Goal: Find contact information: Find contact information

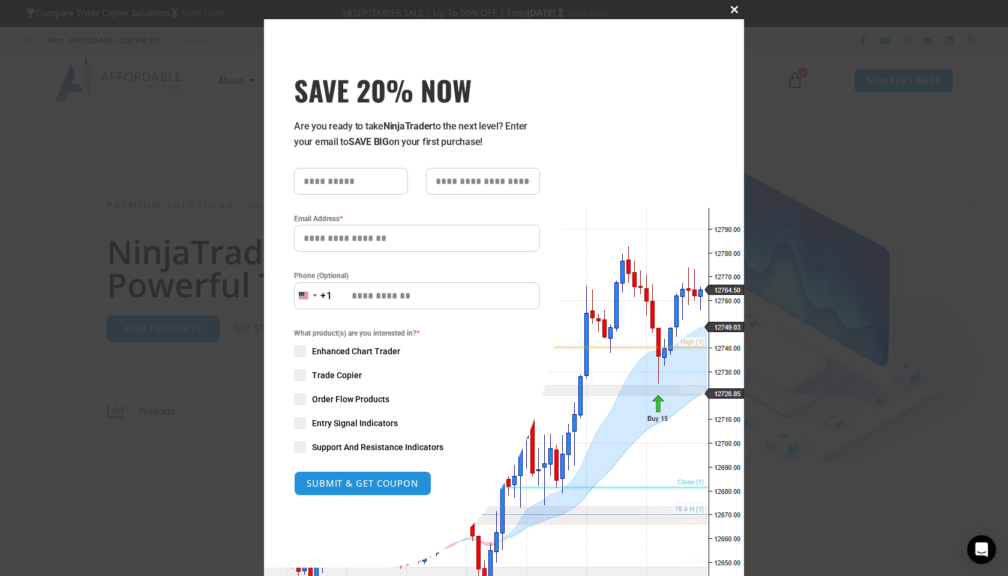
click at [729, 7] on span "SAVE 20% NOW popup" at bounding box center [733, 9] width 19 height 7
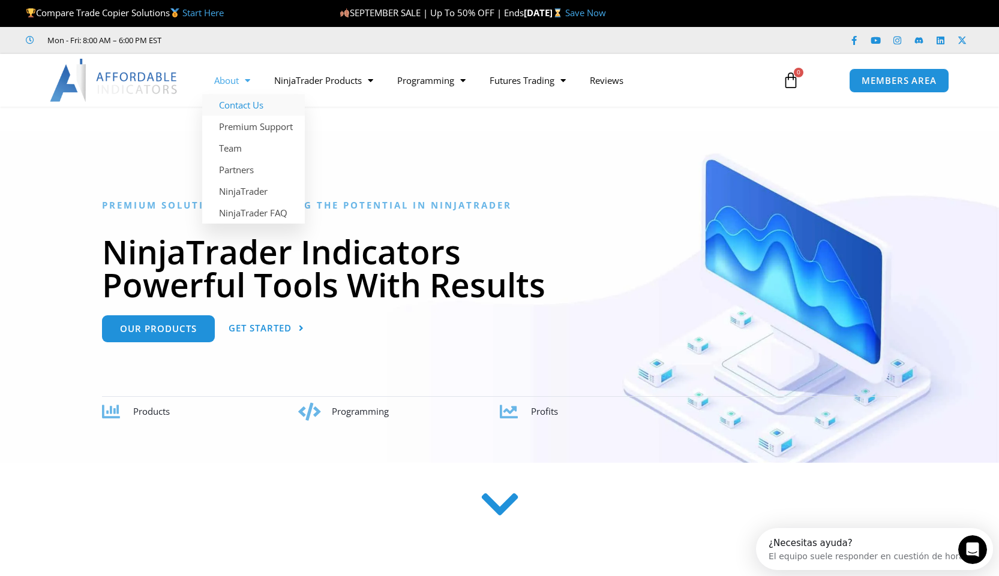
click at [237, 103] on link "Contact Us" at bounding box center [253, 105] width 103 height 22
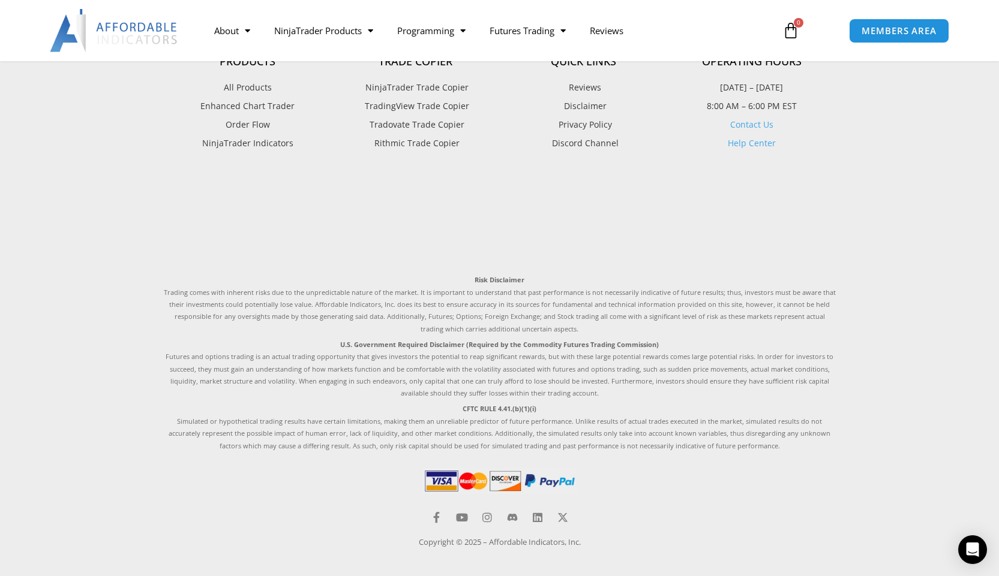
scroll to position [734, 0]
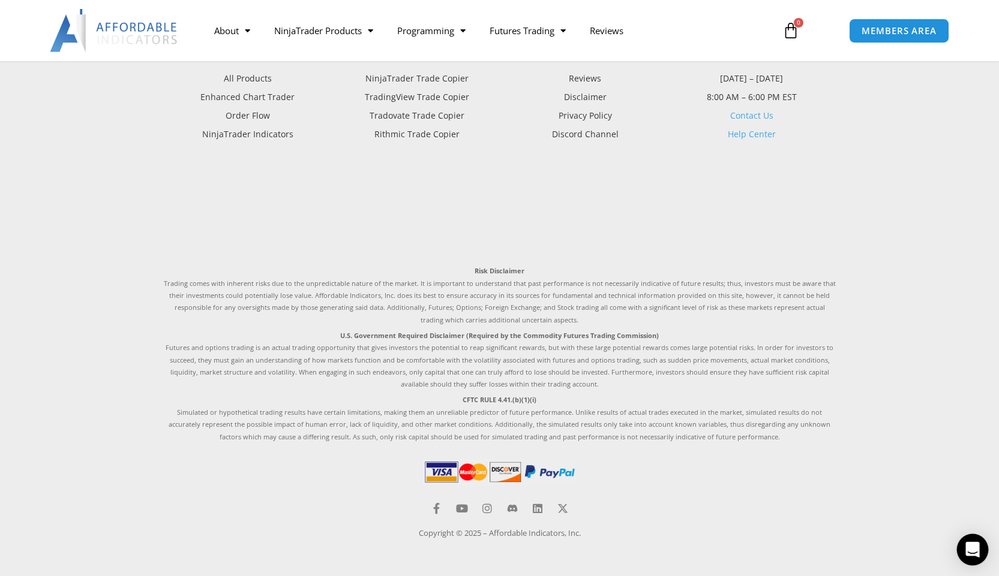
click at [973, 546] on icon "Open Intercom Messenger" at bounding box center [972, 550] width 14 height 16
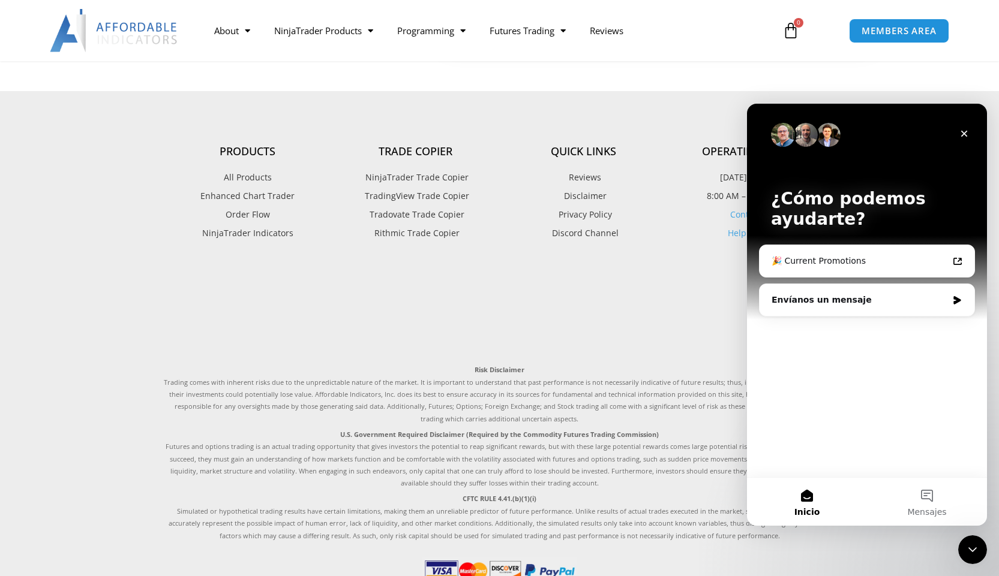
scroll to position [634, 0]
click at [91, 237] on footer "Products All Products Enhanced Chart Trader Order Flow NinjaTrader Indicators T…" at bounding box center [499, 384] width 999 height 584
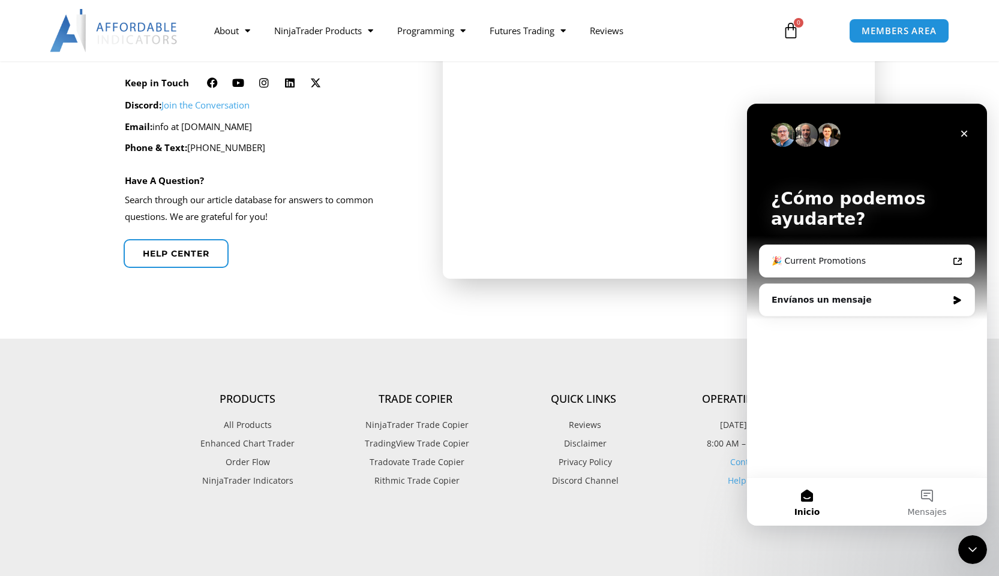
scroll to position [334, 0]
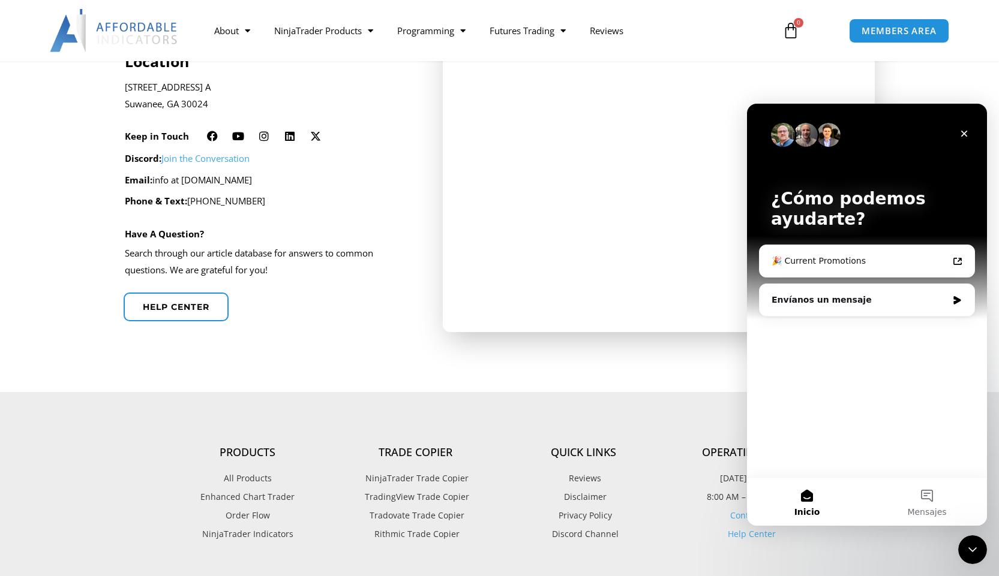
click at [203, 179] on p "Email: info at affordableindicators.com" at bounding box center [268, 180] width 286 height 17
drag, startPoint x: 203, startPoint y: 179, endPoint x: 278, endPoint y: 175, distance: 75.0
click at [278, 175] on p "Email: info at affordableindicators.com" at bounding box center [268, 180] width 286 height 17
copy p "affordableindicators.com"
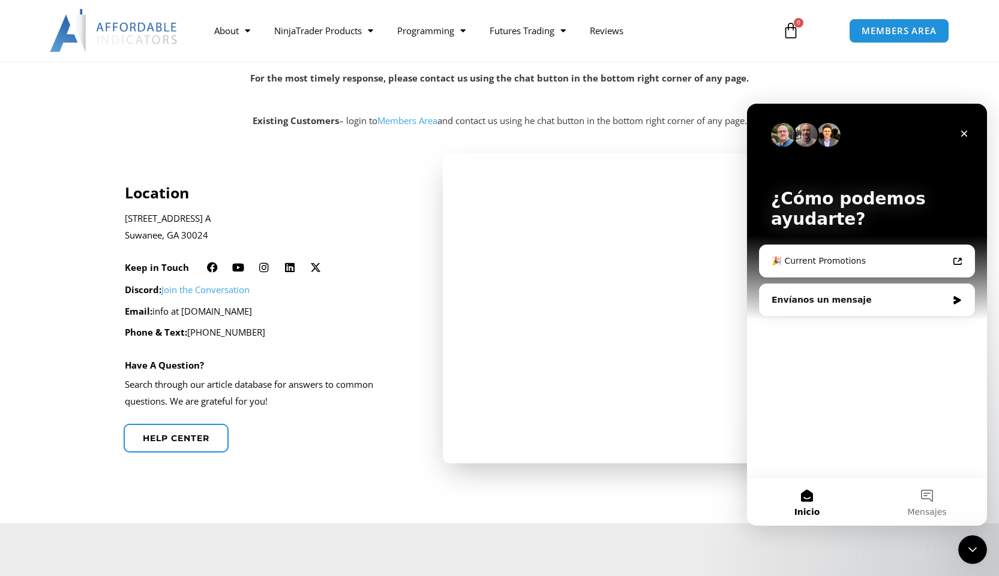
scroll to position [0, 0]
